Goal: Find contact information: Find contact information

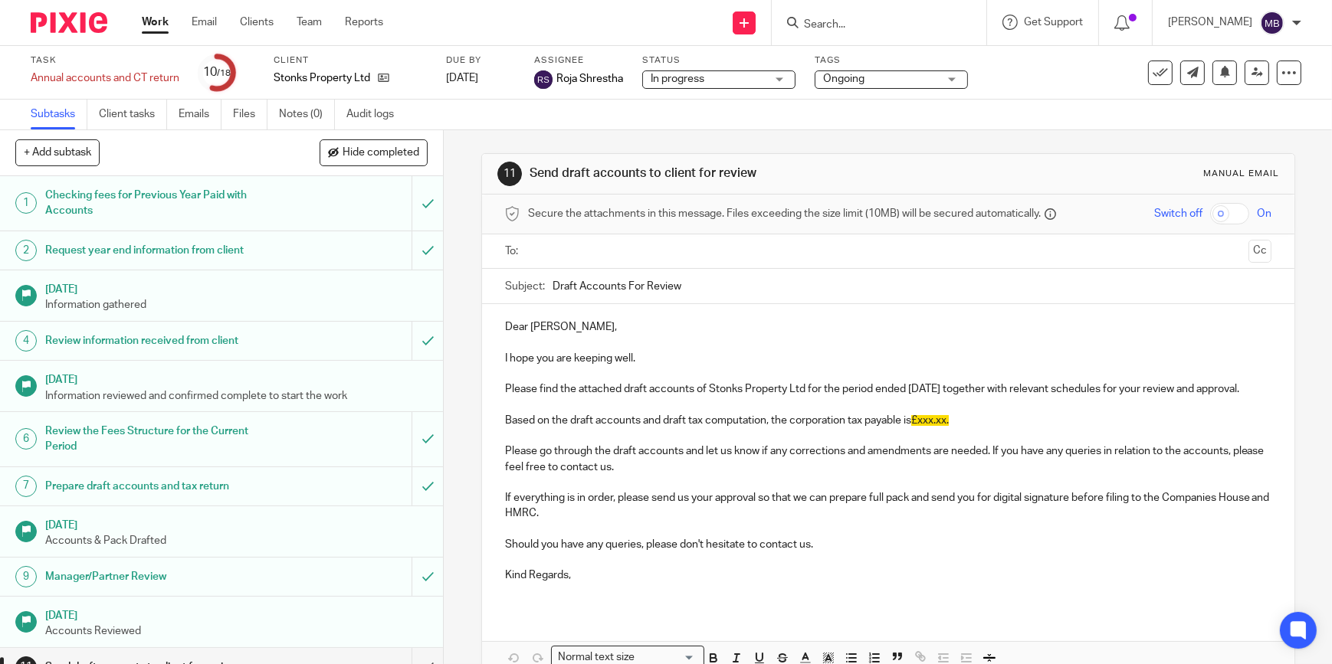
click at [822, 22] on input "Search" at bounding box center [871, 25] width 138 height 14
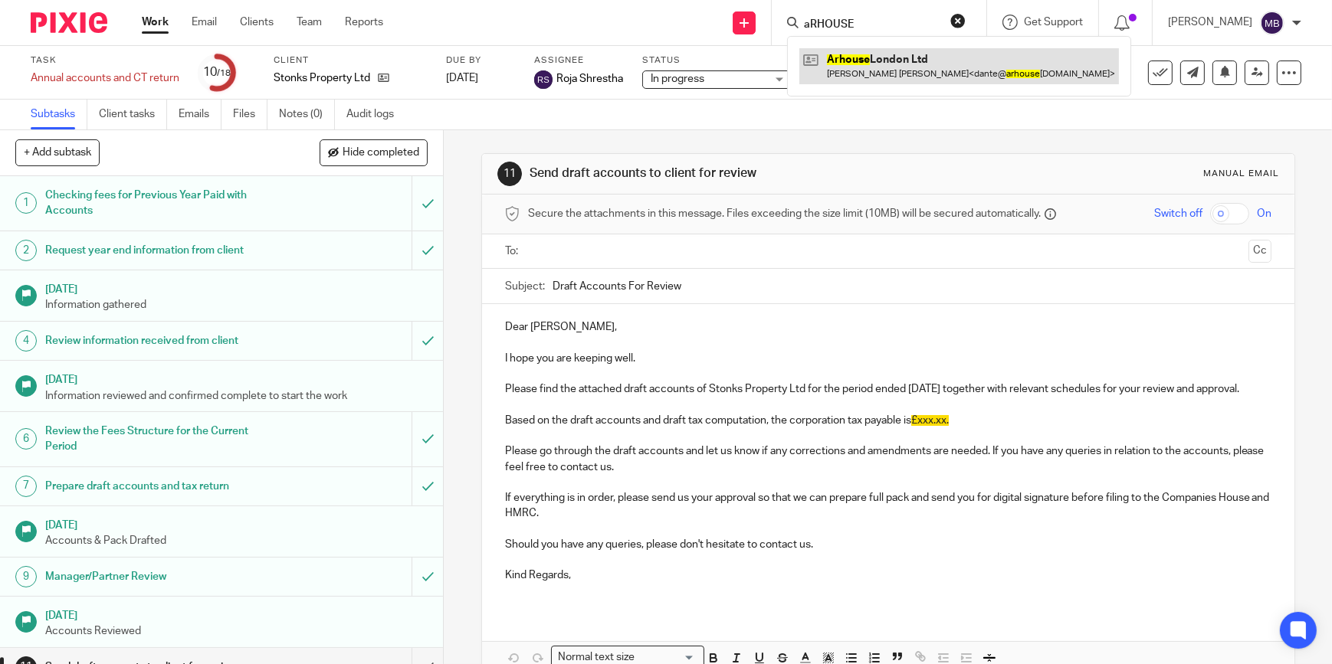
type input "aRHOUSE"
click at [920, 66] on link at bounding box center [959, 65] width 320 height 35
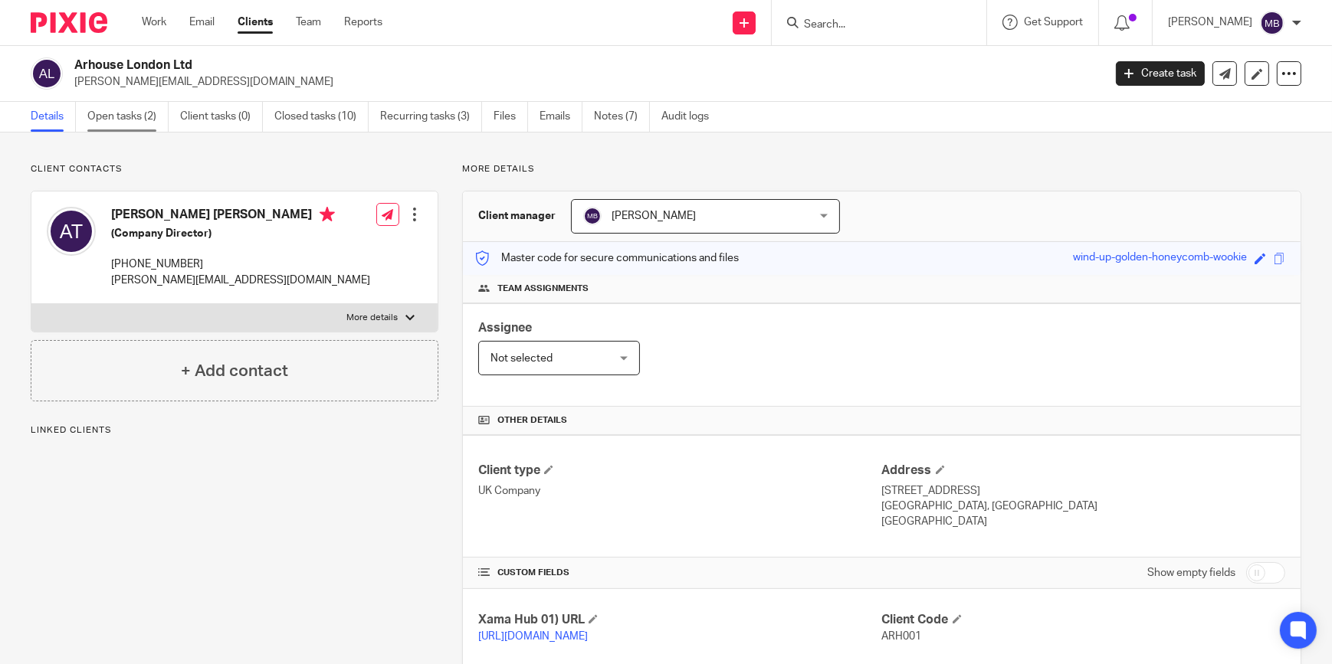
click at [153, 120] on link "Open tasks (2)" at bounding box center [127, 117] width 81 height 30
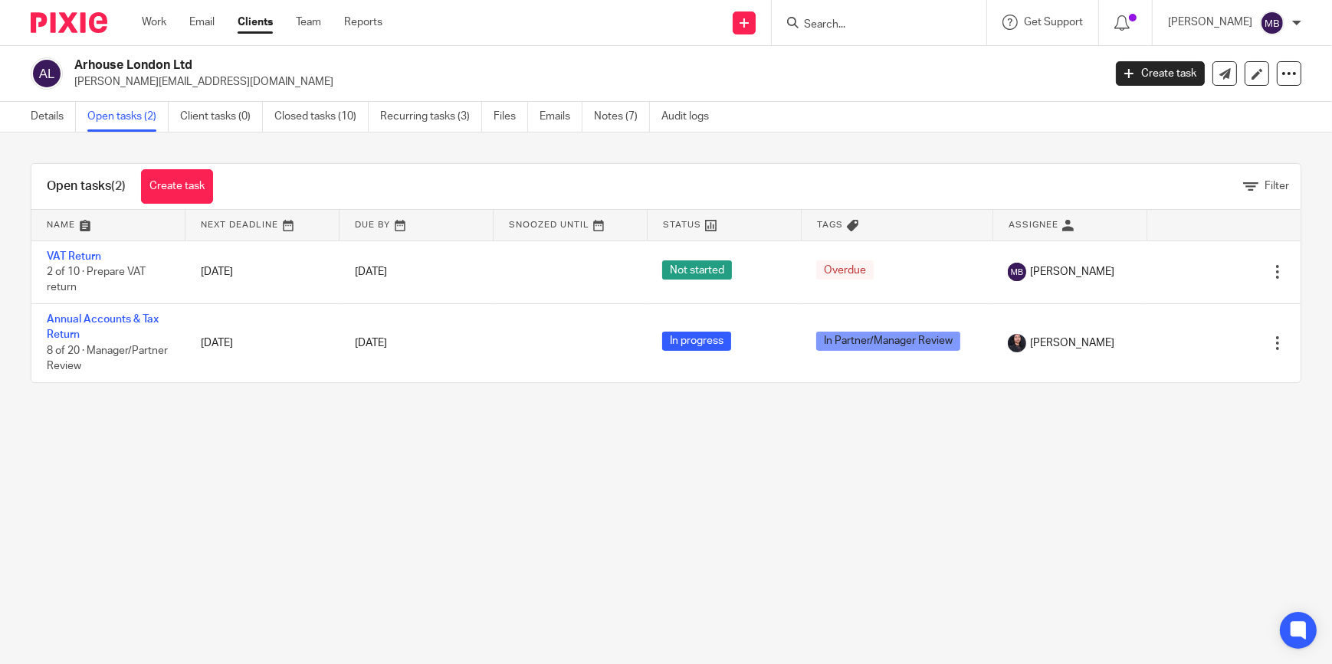
click at [864, 27] on input "Search" at bounding box center [871, 25] width 138 height 14
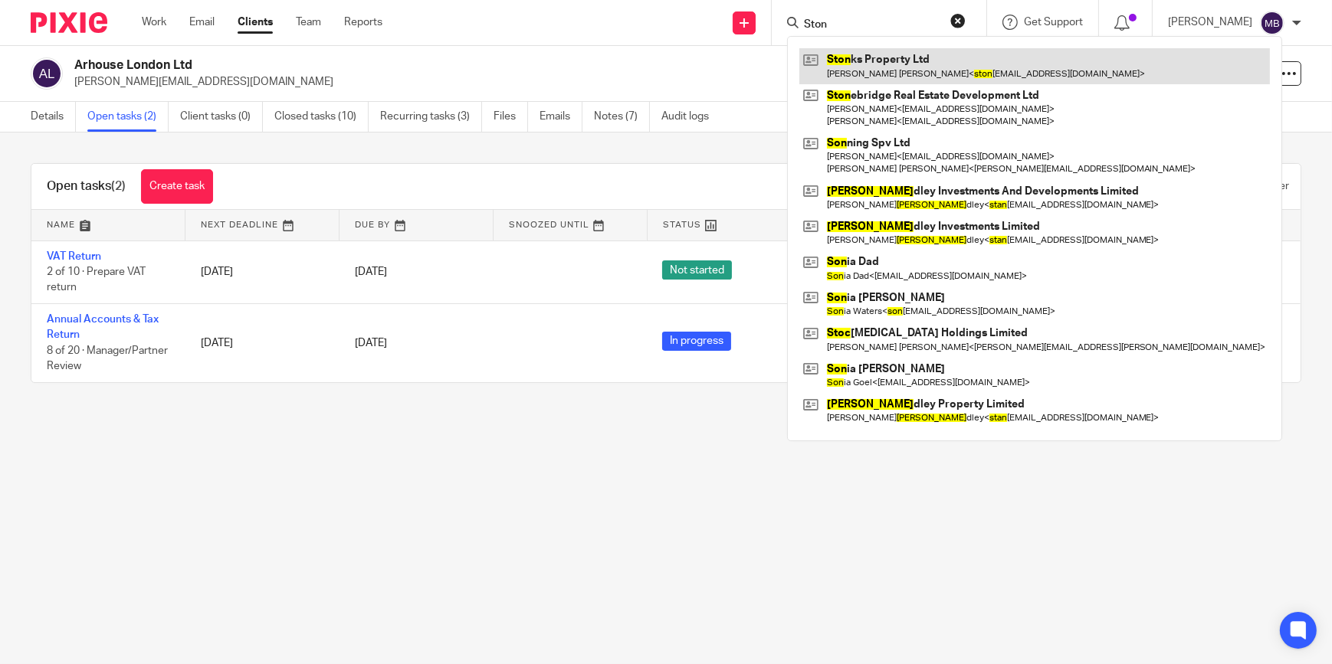
type input "Ston"
click at [881, 56] on link at bounding box center [1034, 65] width 471 height 35
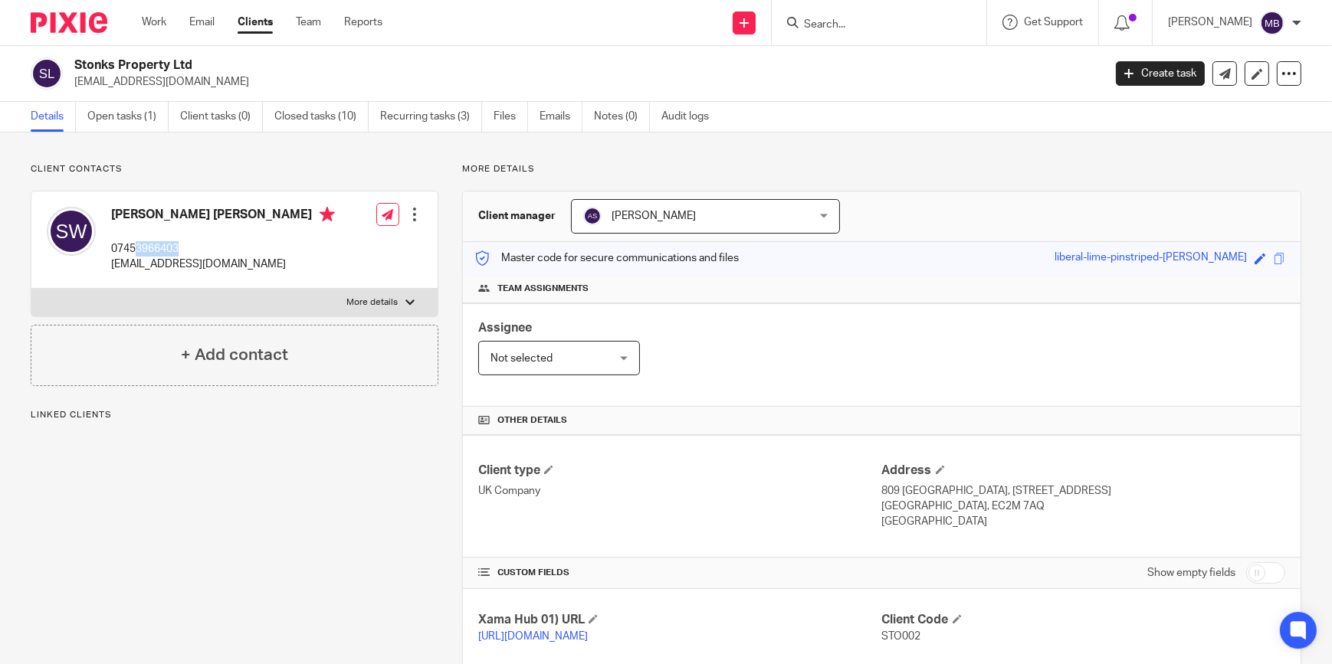
scroll to position [69, 0]
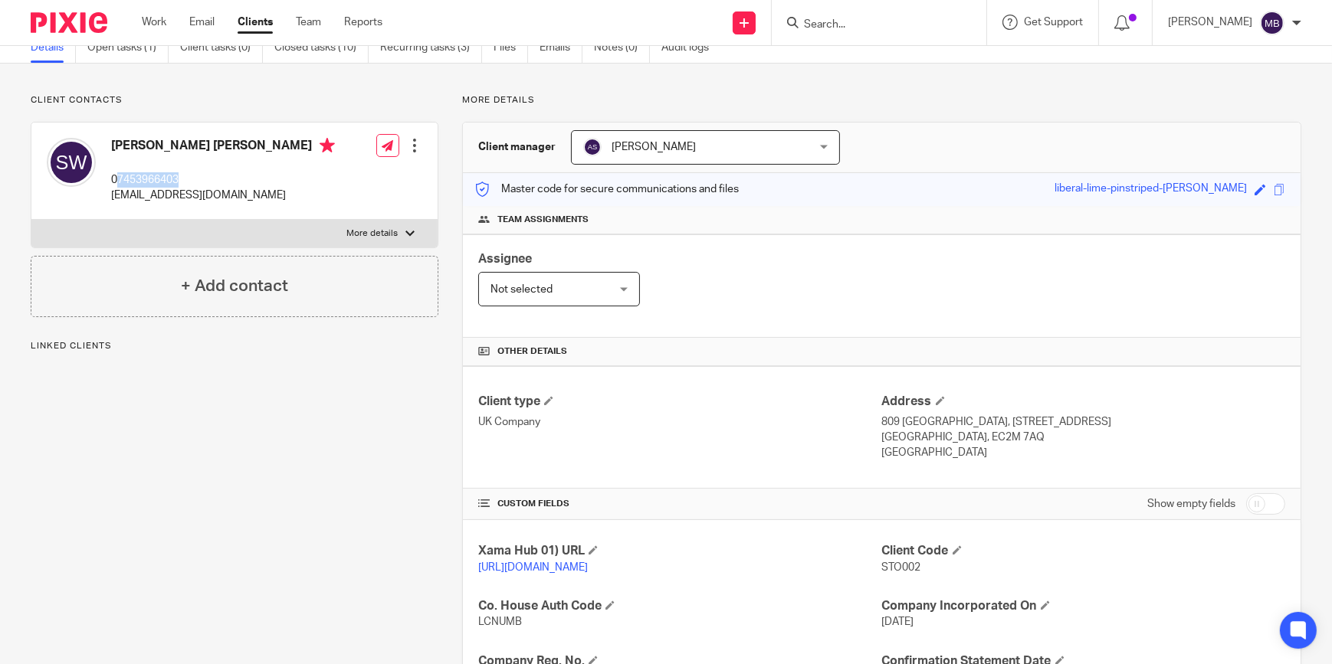
click at [120, 169] on div "Saul George Wood 07453966403 stonksproperty@proton.me" at bounding box center [223, 171] width 224 height 66
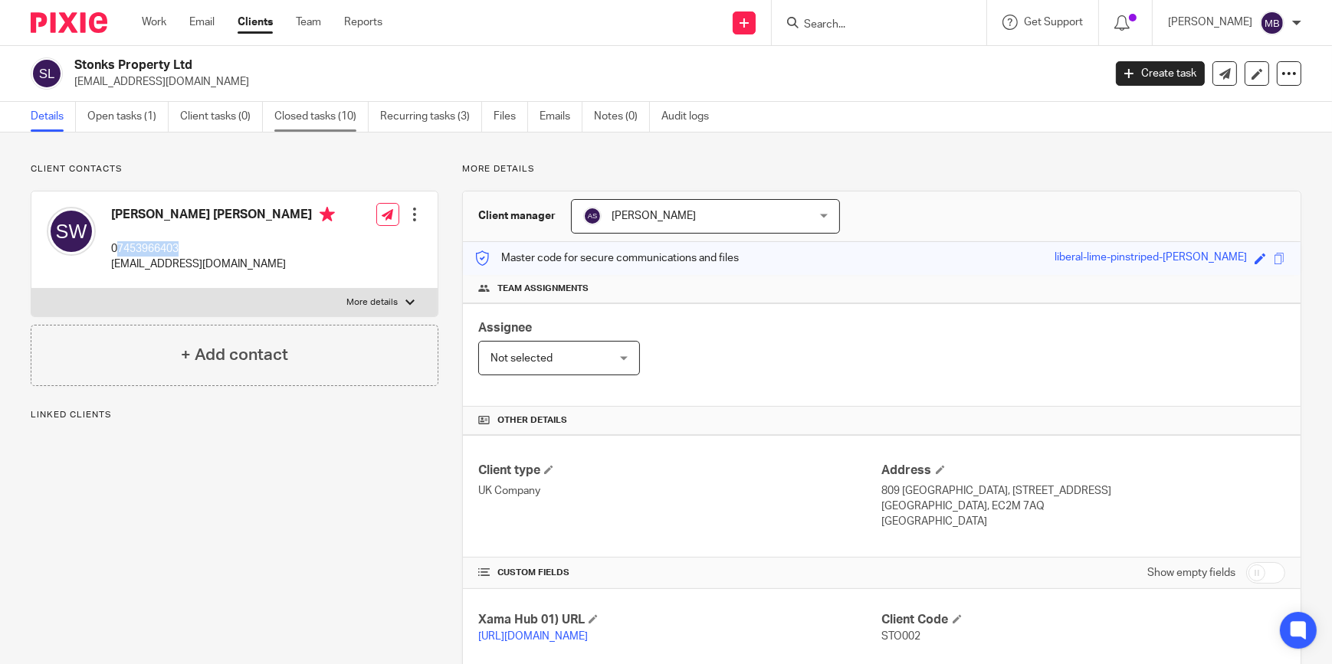
click at [317, 127] on link "Closed tasks (10)" at bounding box center [321, 117] width 94 height 30
click at [202, 237] on div "Saul George Wood 07453966403 stonksproperty@proton.me" at bounding box center [223, 240] width 224 height 66
drag, startPoint x: 198, startPoint y: 245, endPoint x: 118, endPoint y: 247, distance: 80.5
click at [118, 247] on p "07453966403" at bounding box center [223, 248] width 224 height 15
copy p "7453966403"
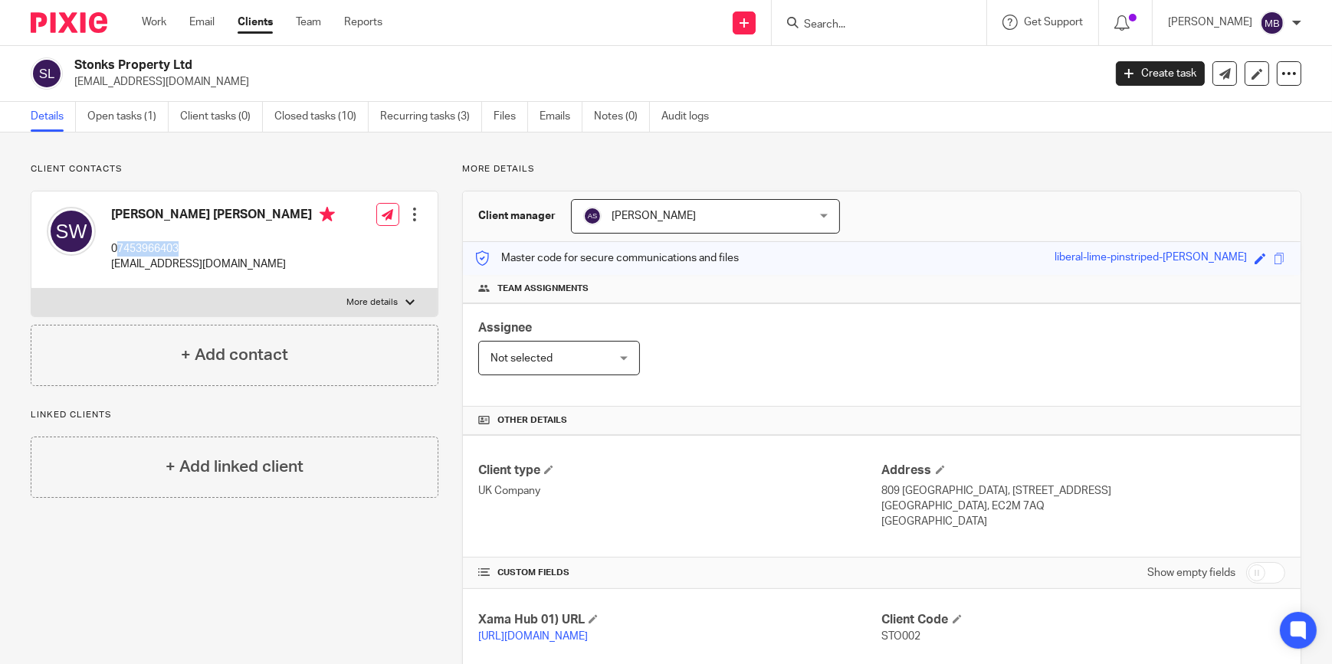
drag, startPoint x: 179, startPoint y: 242, endPoint x: 191, endPoint y: 238, distance: 12.8
click at [179, 242] on p "07453966403" at bounding box center [223, 248] width 224 height 15
drag, startPoint x: 192, startPoint y: 239, endPoint x: 120, endPoint y: 242, distance: 72.1
click at [120, 242] on div "Saul George Wood 07453966403 stonksproperty@proton.me" at bounding box center [223, 240] width 224 height 66
copy p "7453966403"
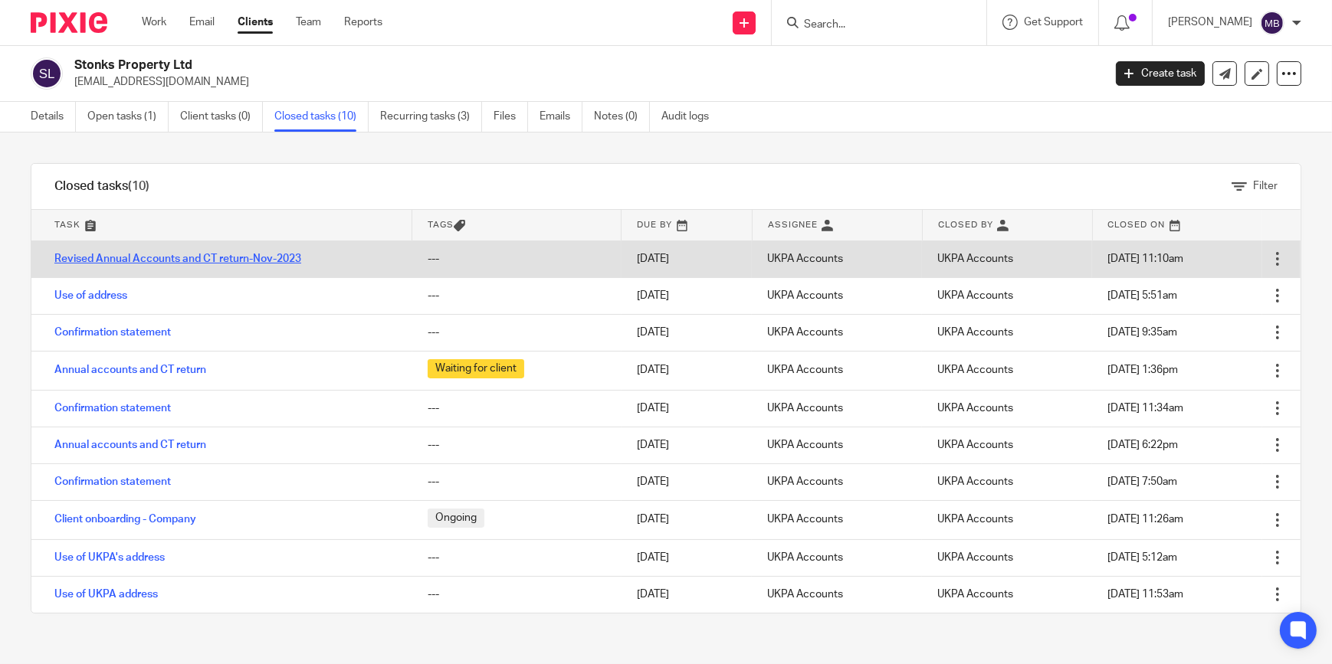
click at [215, 261] on link "Revised Annual Accounts and CT return-Nov-2023" at bounding box center [177, 259] width 247 height 11
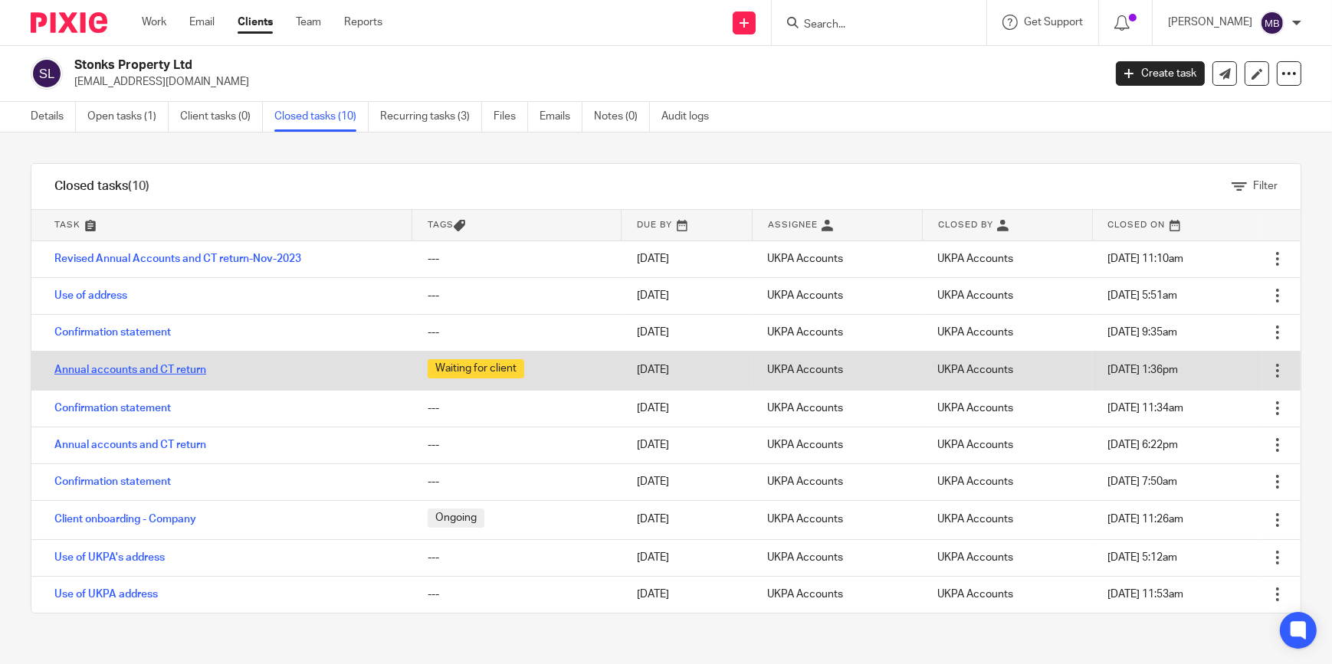
click at [146, 369] on link "Annual accounts and CT return" at bounding box center [130, 370] width 152 height 11
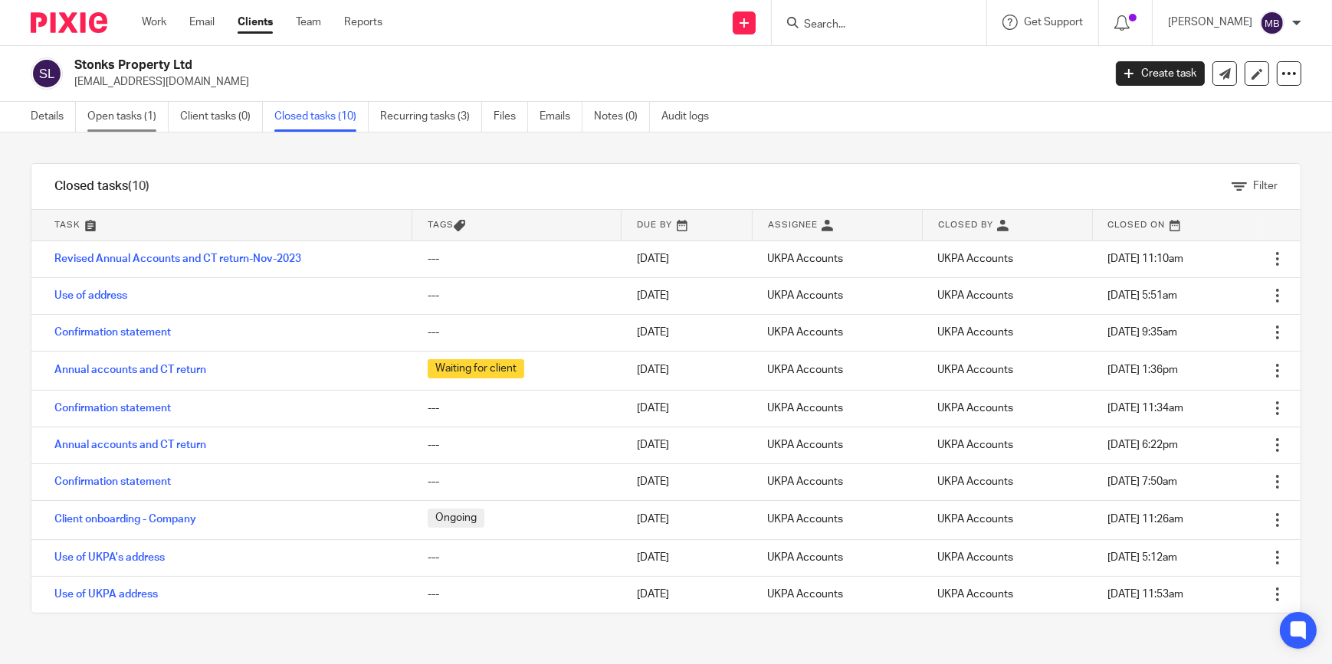
click at [151, 126] on link "Open tasks (1)" at bounding box center [127, 117] width 81 height 30
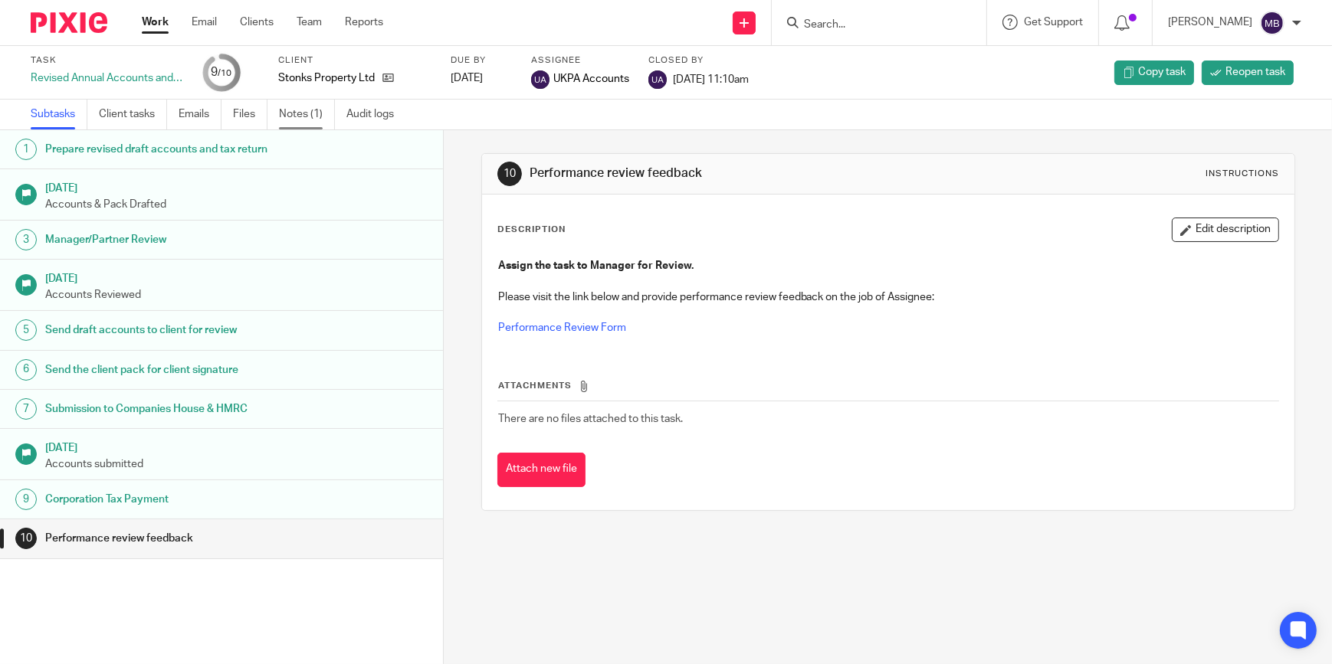
click at [306, 113] on link "Notes (1)" at bounding box center [307, 115] width 56 height 30
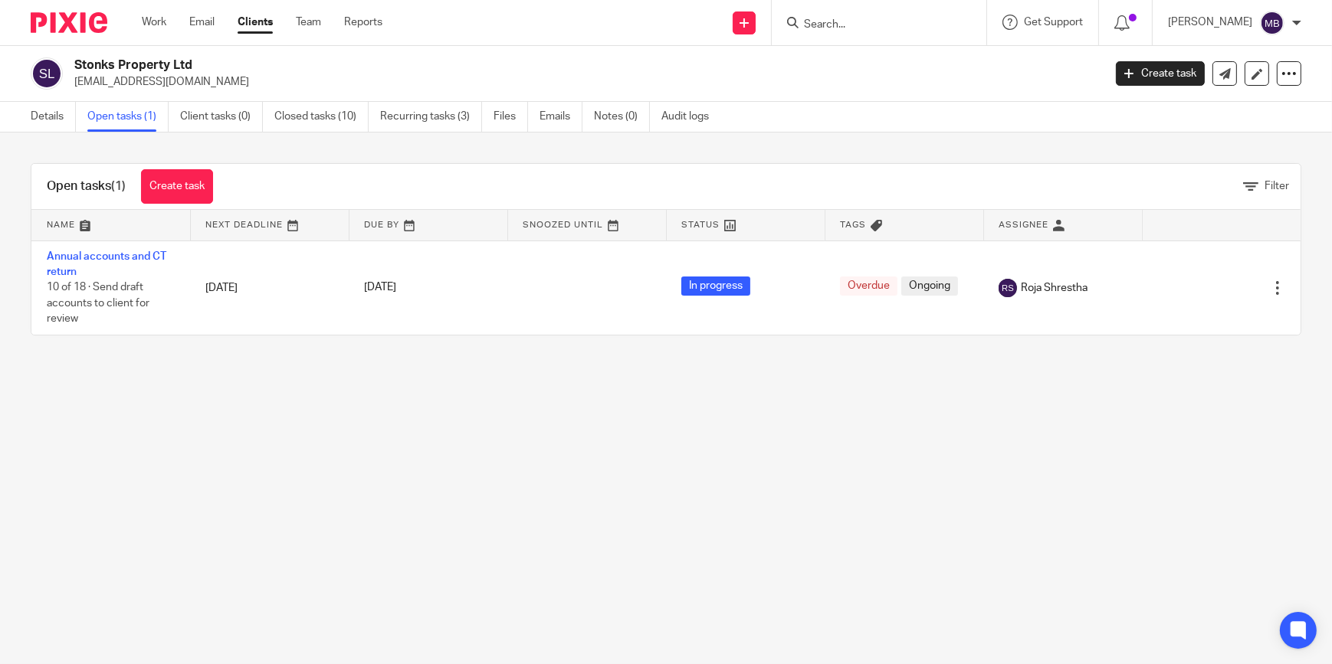
click at [139, 259] on link "Annual accounts and CT return" at bounding box center [107, 264] width 120 height 26
